Goal: Contribute content

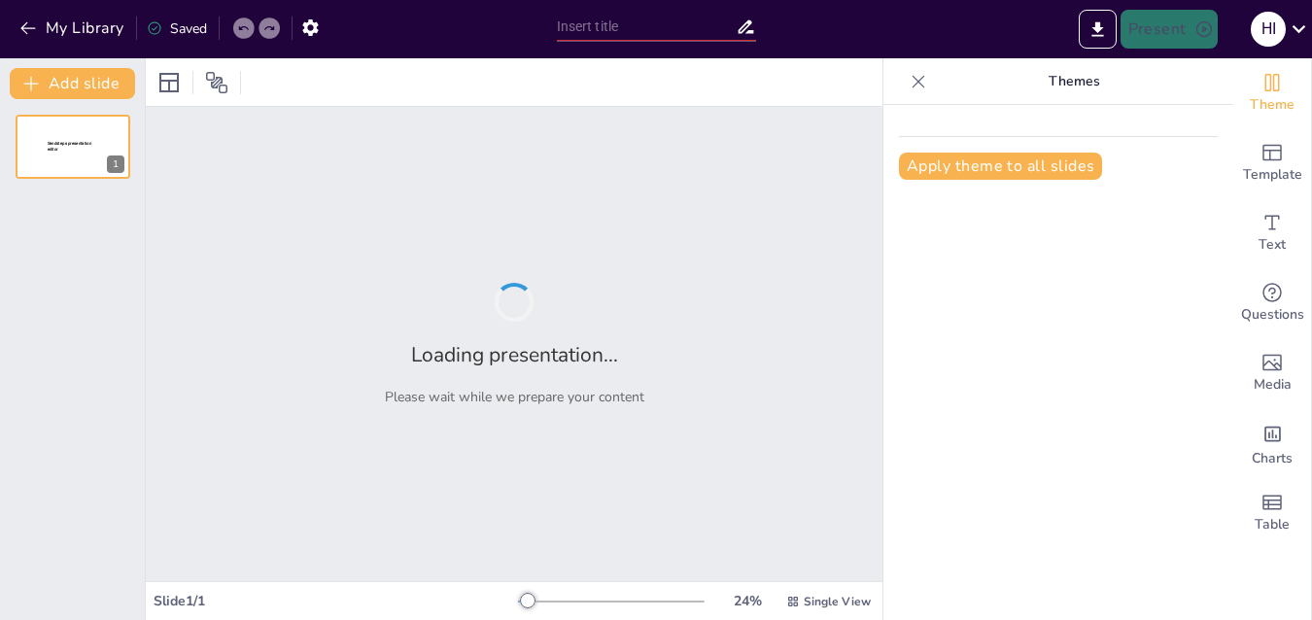
type input "Understanding [GEOGRAPHIC_DATA]: Key Facts and Insights"
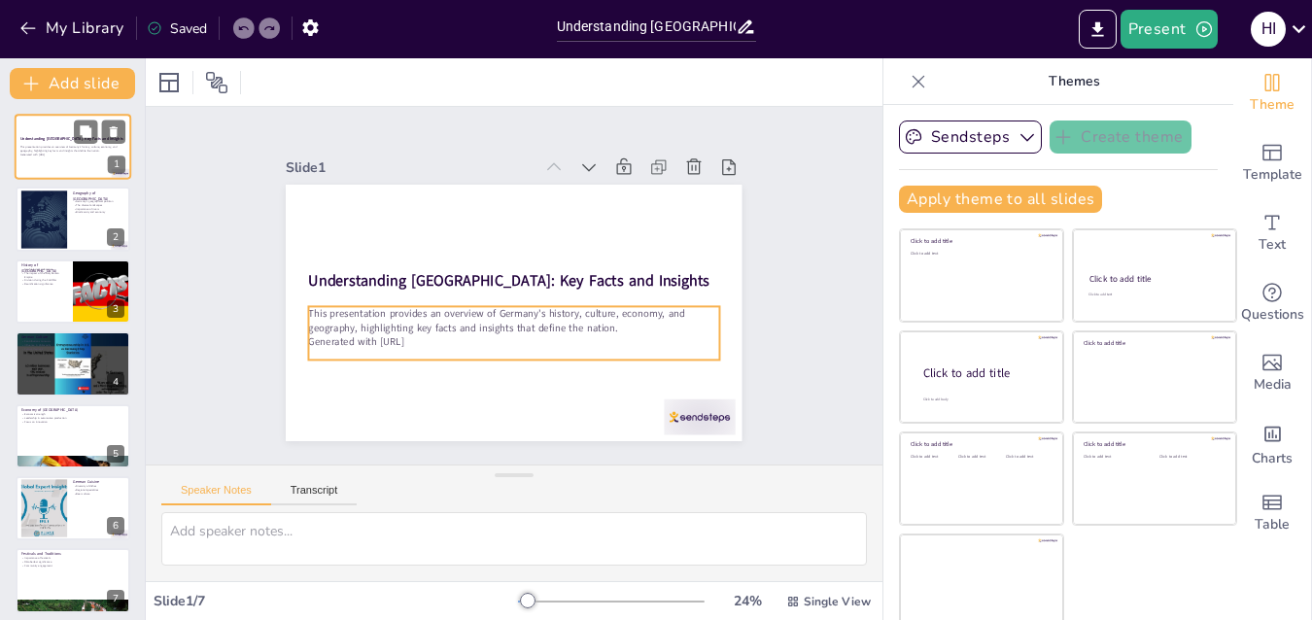
click at [63, 158] on div "This presentation provides an overview of Germany's history, culture, economy, …" at bounding box center [72, 152] width 105 height 14
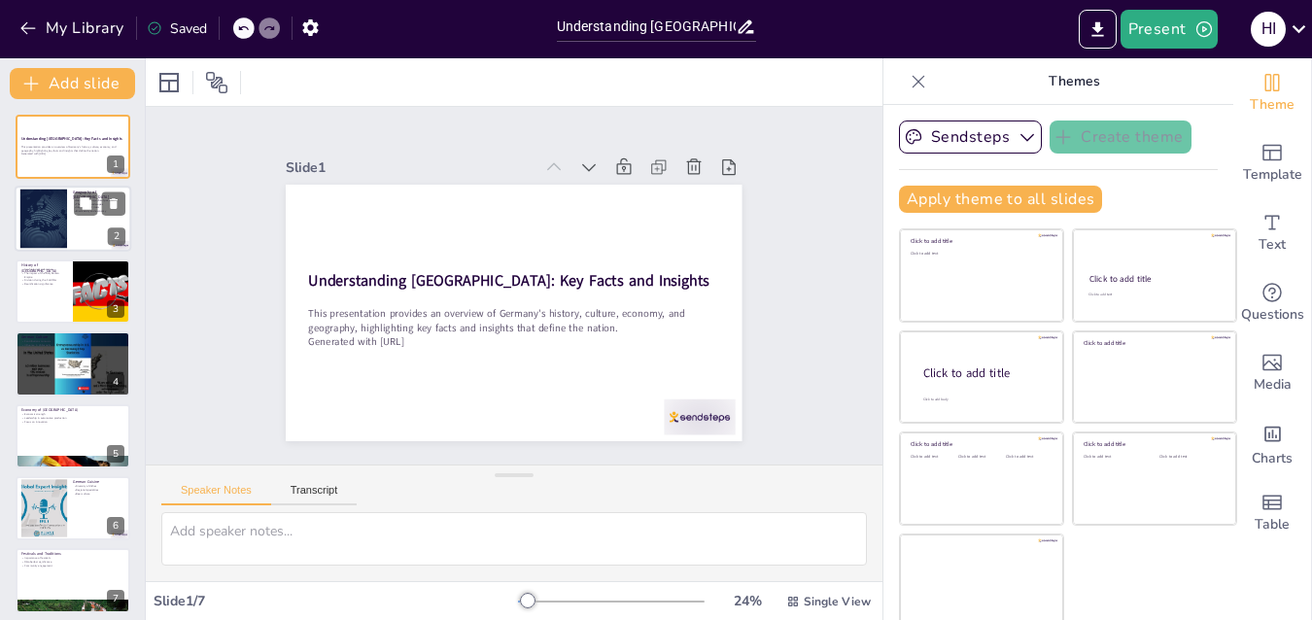
click at [67, 234] on div at bounding box center [73, 220] width 117 height 66
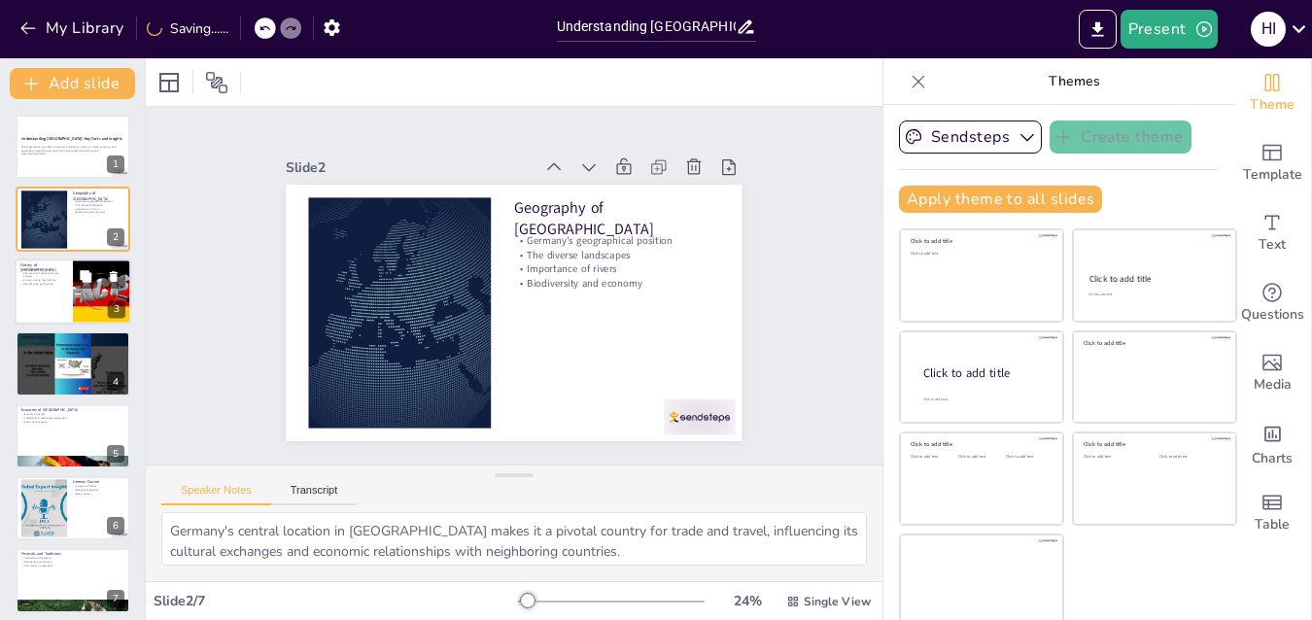
click at [65, 284] on p "Reunification significance" at bounding box center [43, 284] width 47 height 4
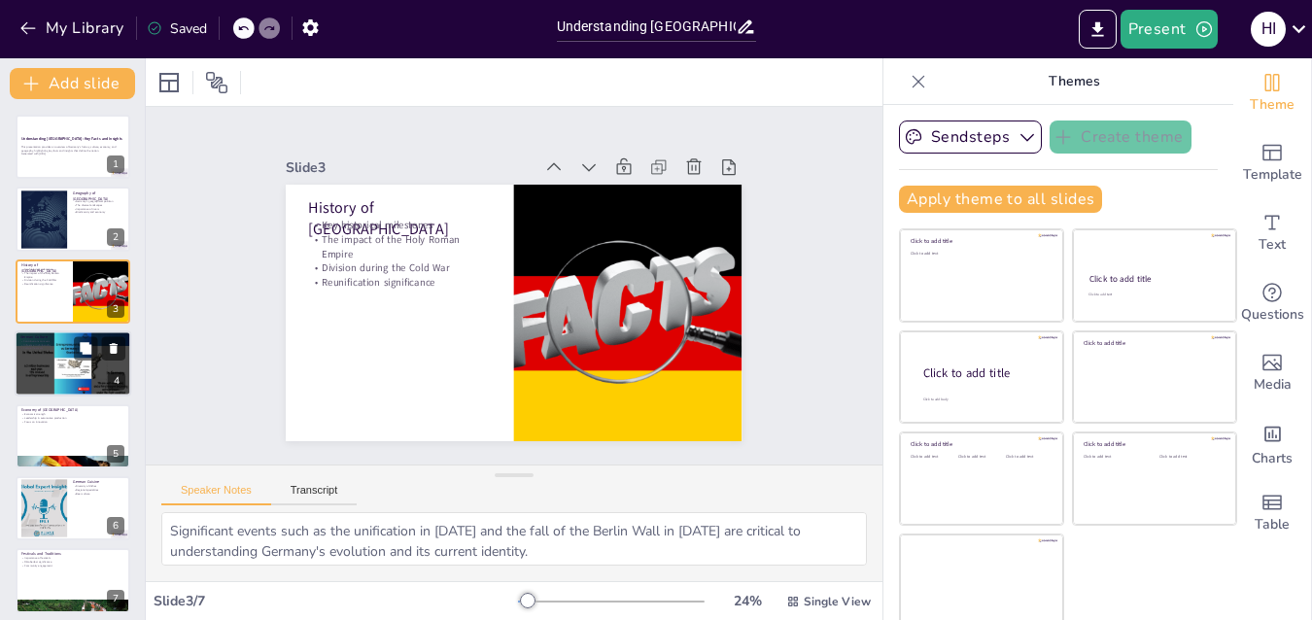
click at [67, 347] on p "Cultural festivals" at bounding box center [72, 349] width 105 height 4
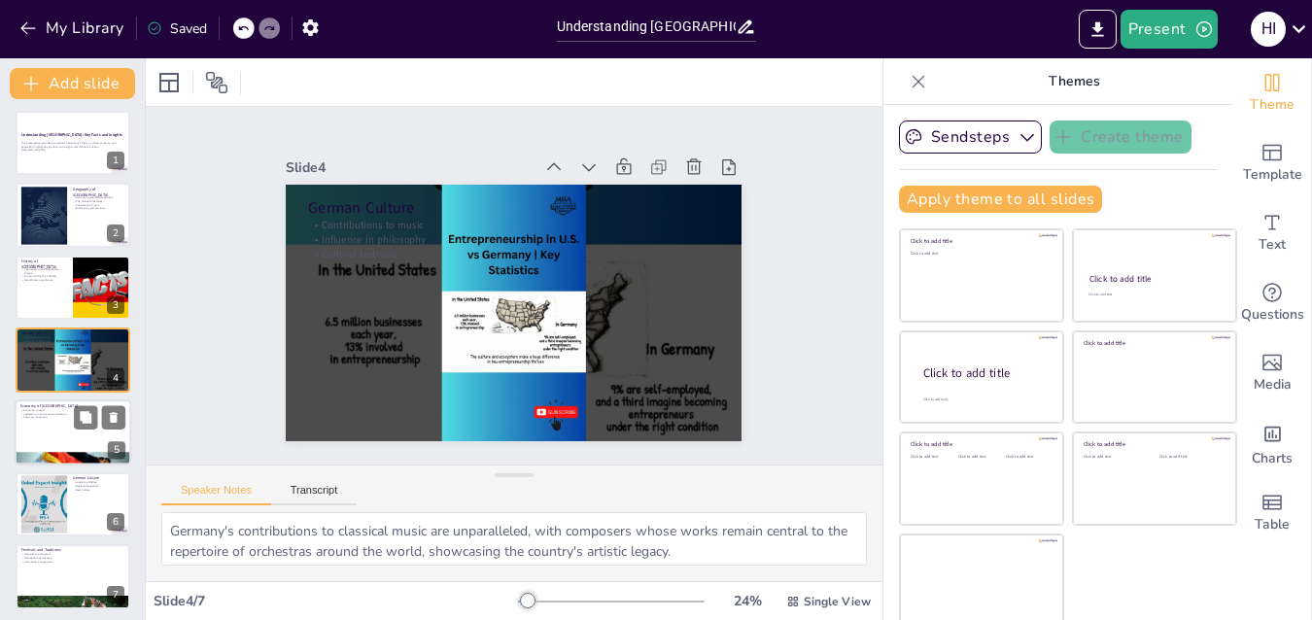
click at [66, 424] on div at bounding box center [73, 432] width 117 height 66
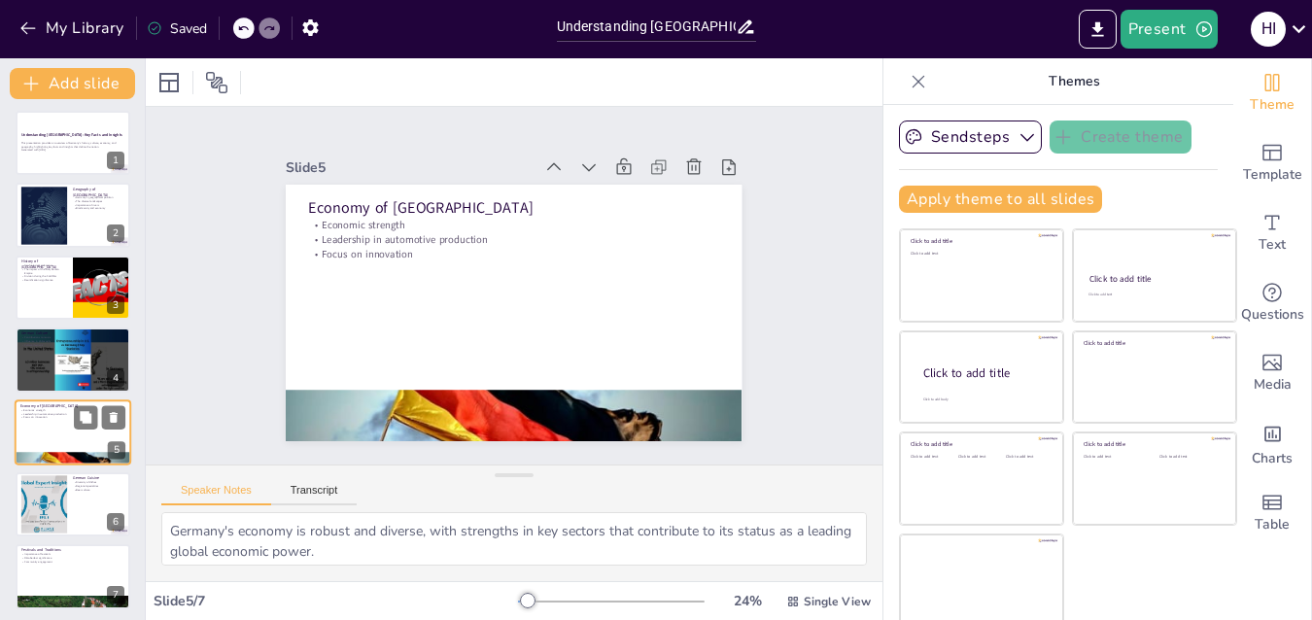
scroll to position [9, 0]
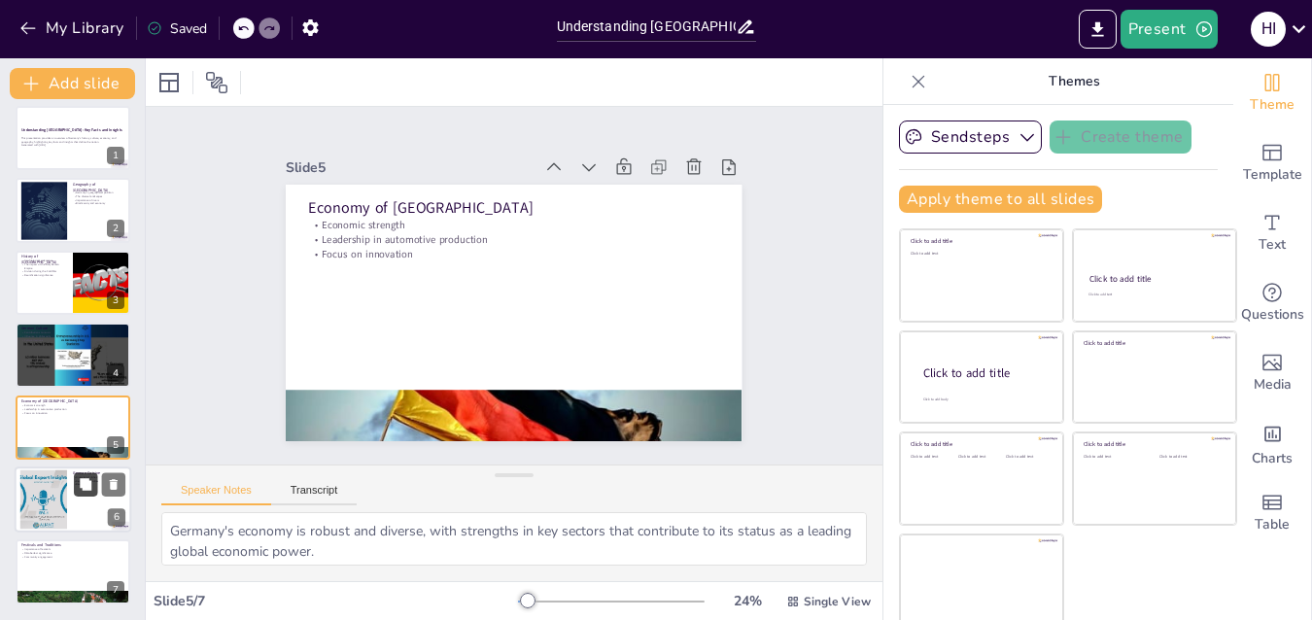
click at [76, 495] on button at bounding box center [85, 483] width 23 height 23
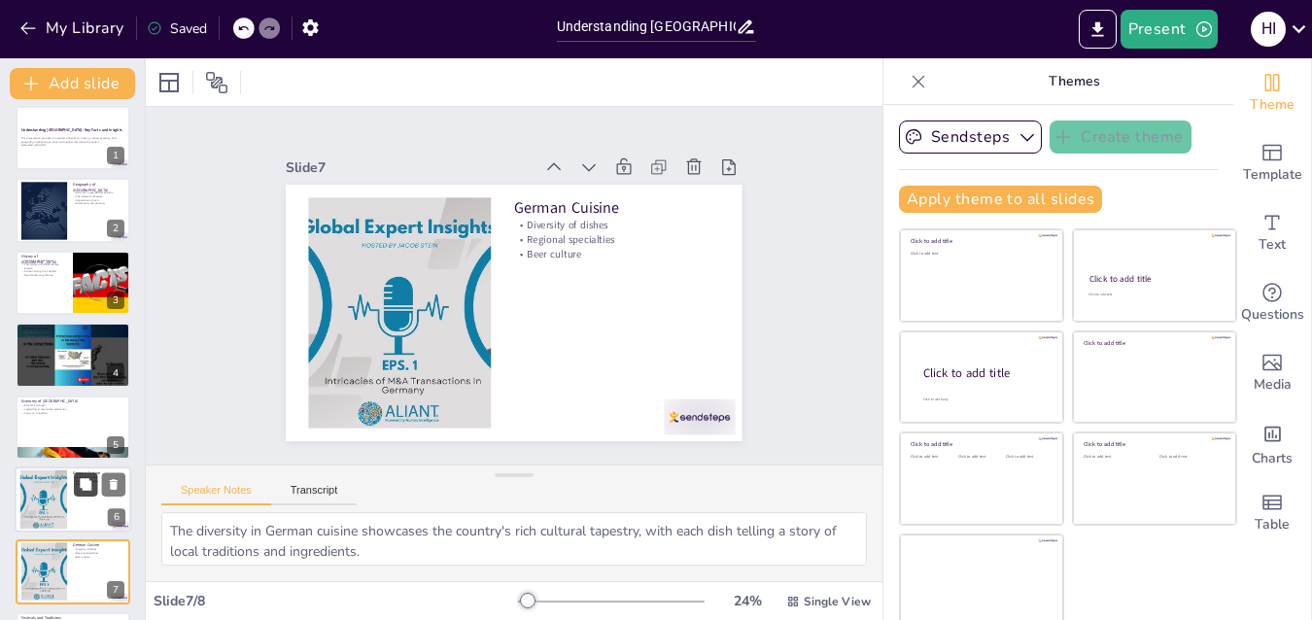
scroll to position [81, 0]
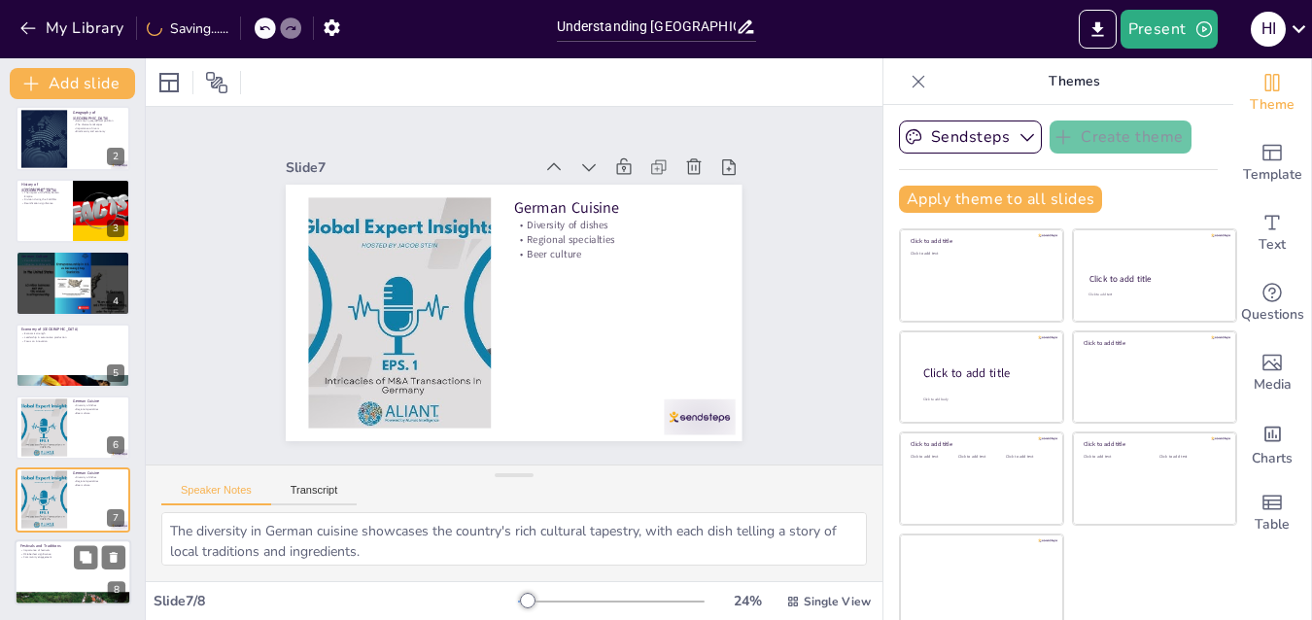
click at [64, 565] on div at bounding box center [73, 572] width 117 height 66
type textarea "Festivals play a crucial role in preserving and promoting cultural heritage, al…"
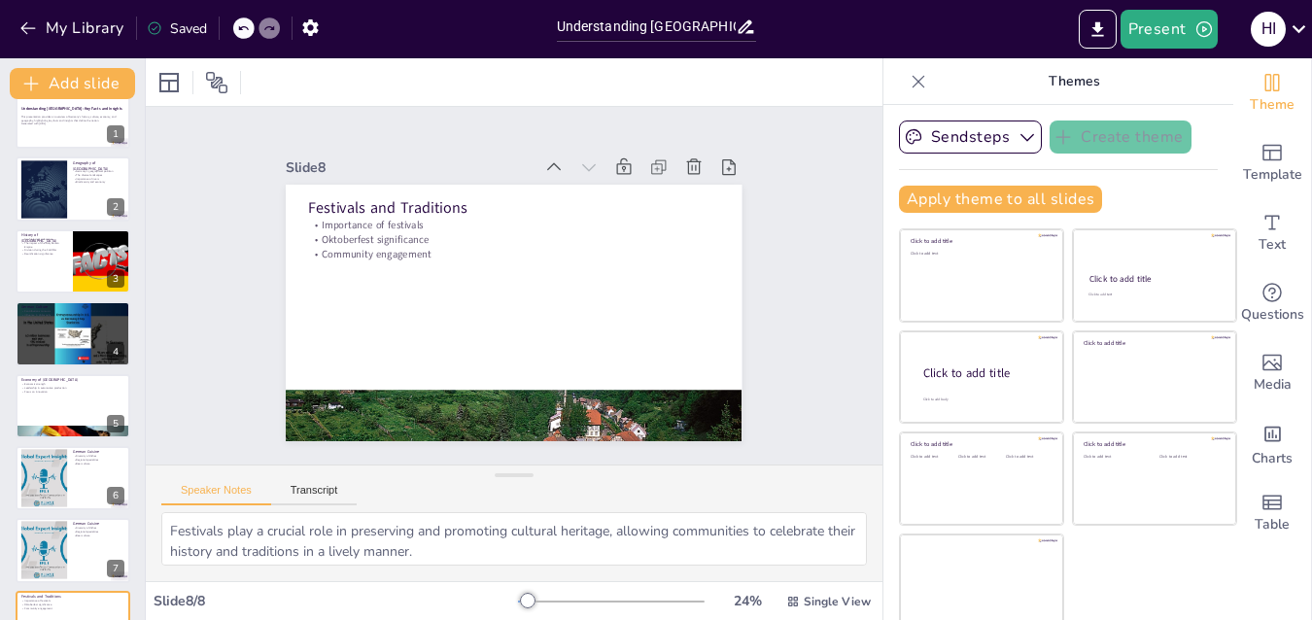
scroll to position [0, 0]
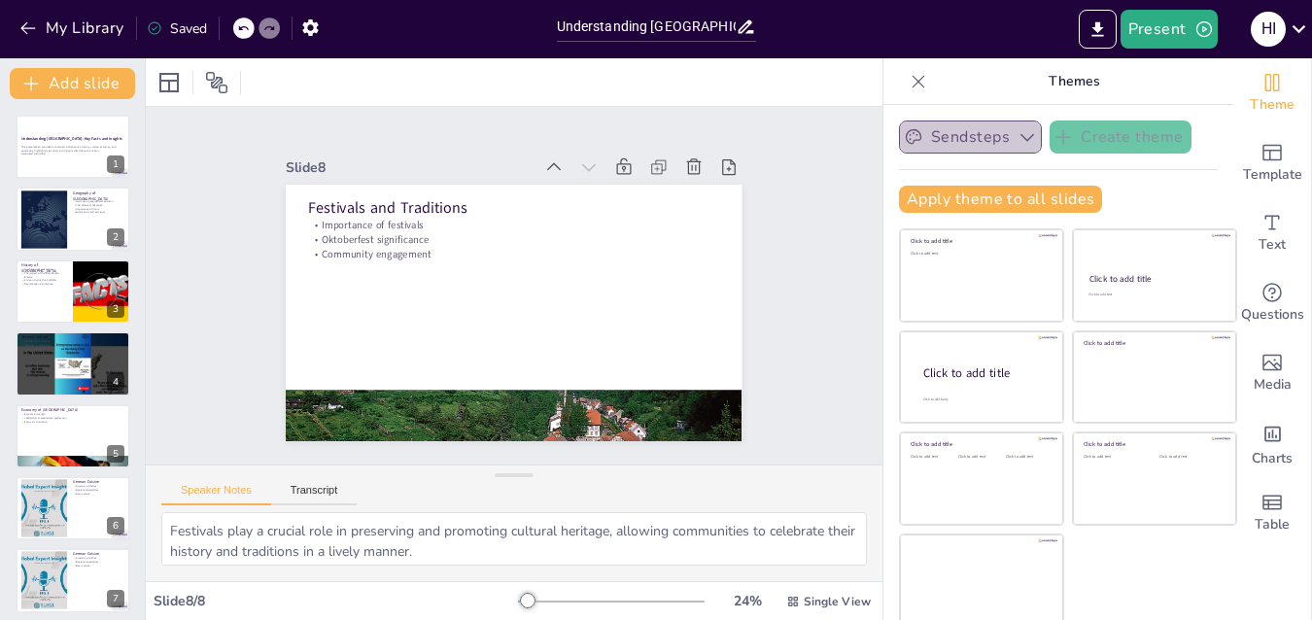
click at [964, 146] on button "Sendsteps" at bounding box center [970, 137] width 143 height 33
